Goal: Task Accomplishment & Management: Manage account settings

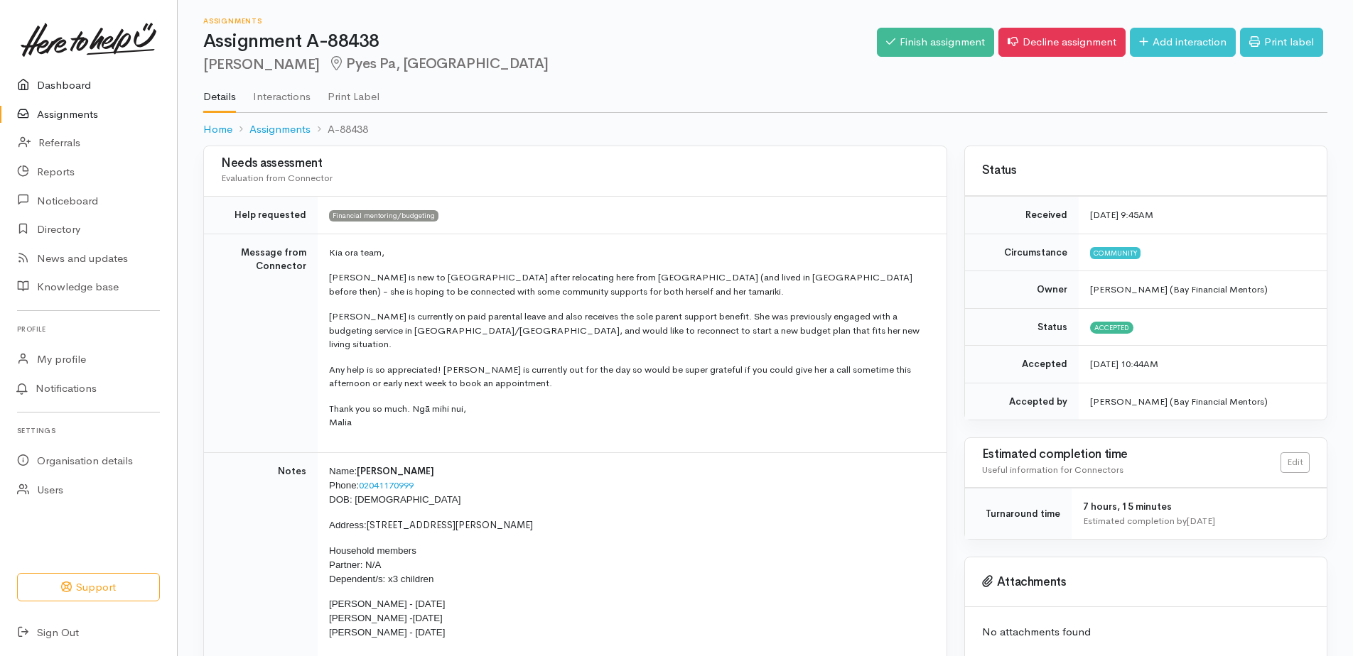
click at [79, 80] on link "Dashboard" at bounding box center [88, 85] width 177 height 29
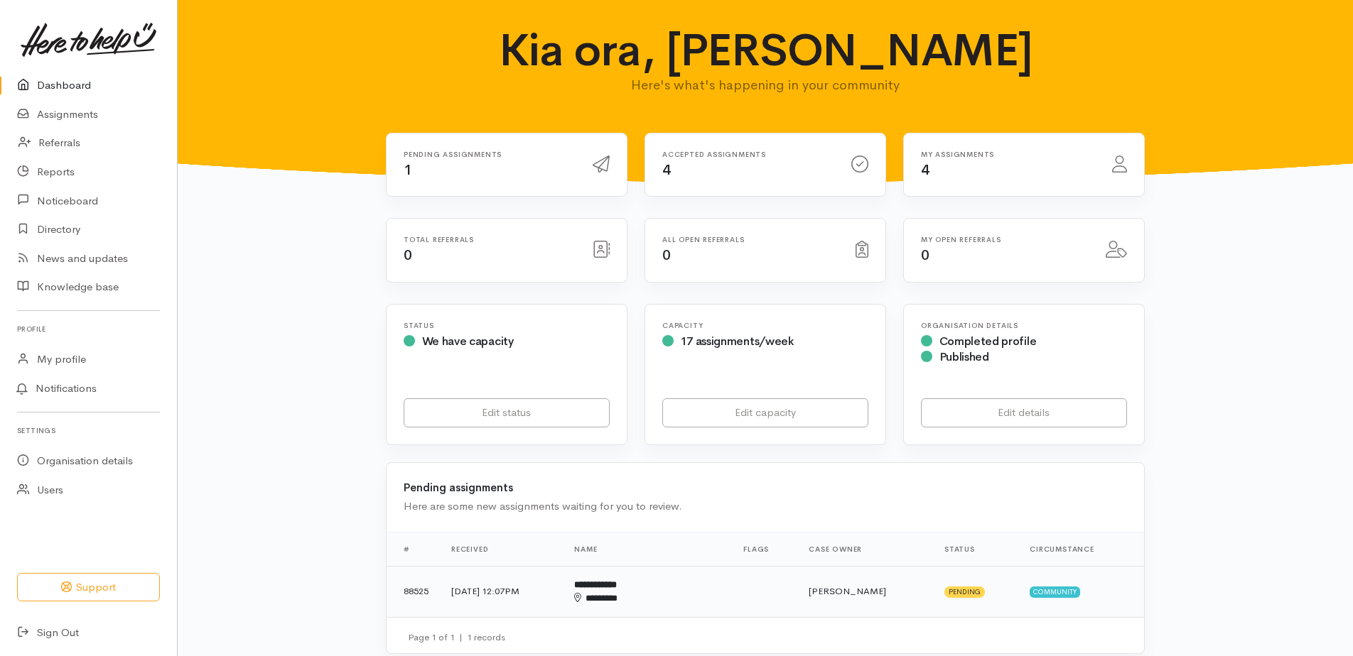
click at [617, 585] on b "**********" at bounding box center [595, 584] width 43 height 9
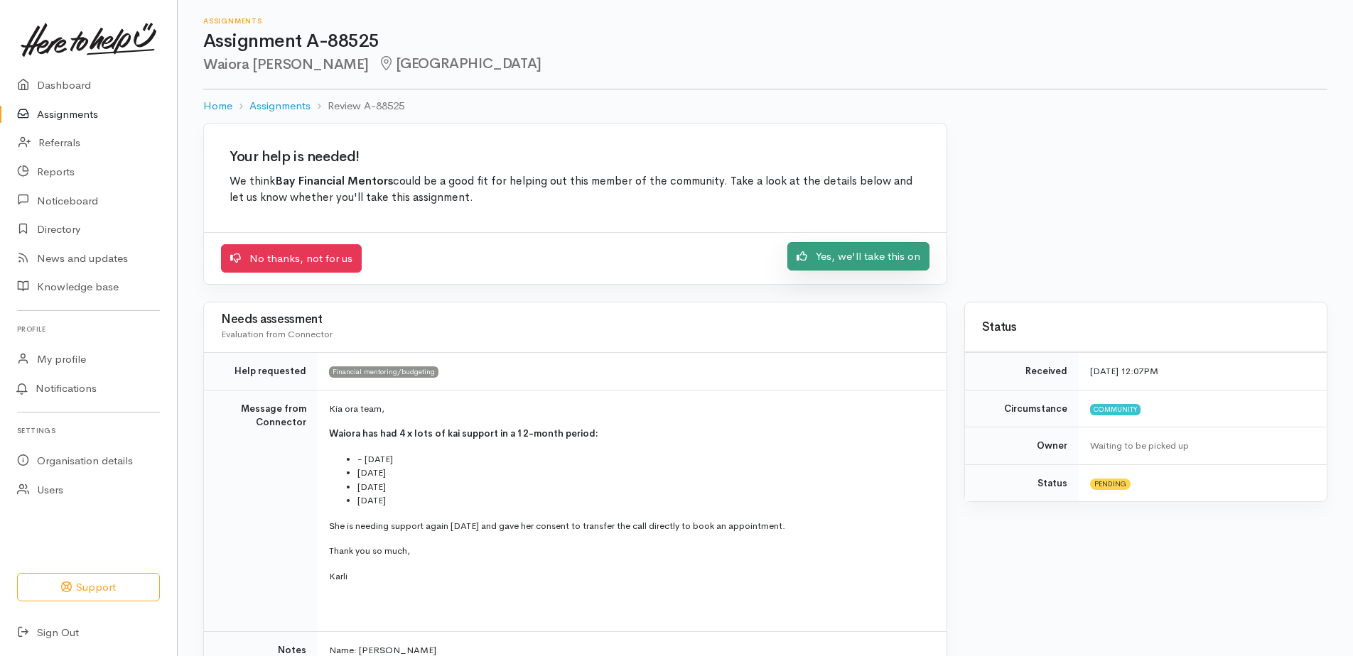
click at [852, 259] on link "Yes, we'll take this on" at bounding box center [858, 256] width 142 height 29
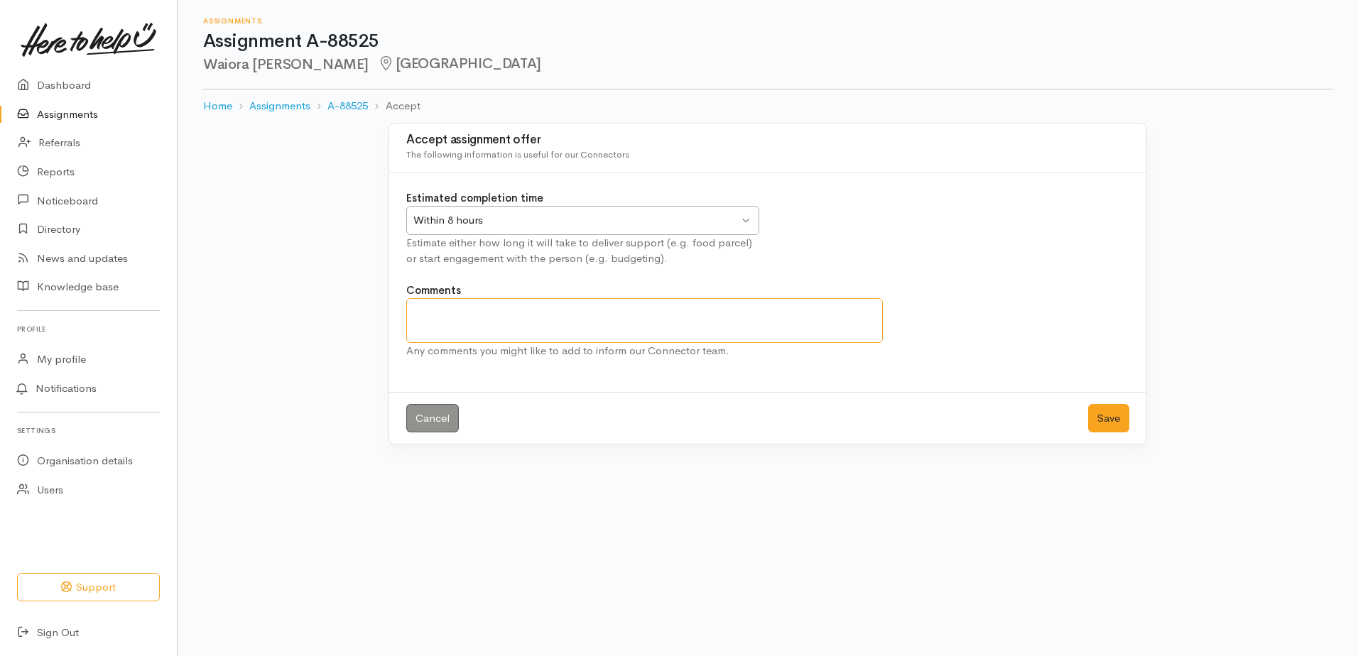
click at [515, 323] on textarea "Comments" at bounding box center [644, 320] width 477 height 45
type textarea "Food sorted and appt booked [DATE]"
click at [1109, 408] on button "Save" at bounding box center [1108, 418] width 41 height 29
